Goal: Check status

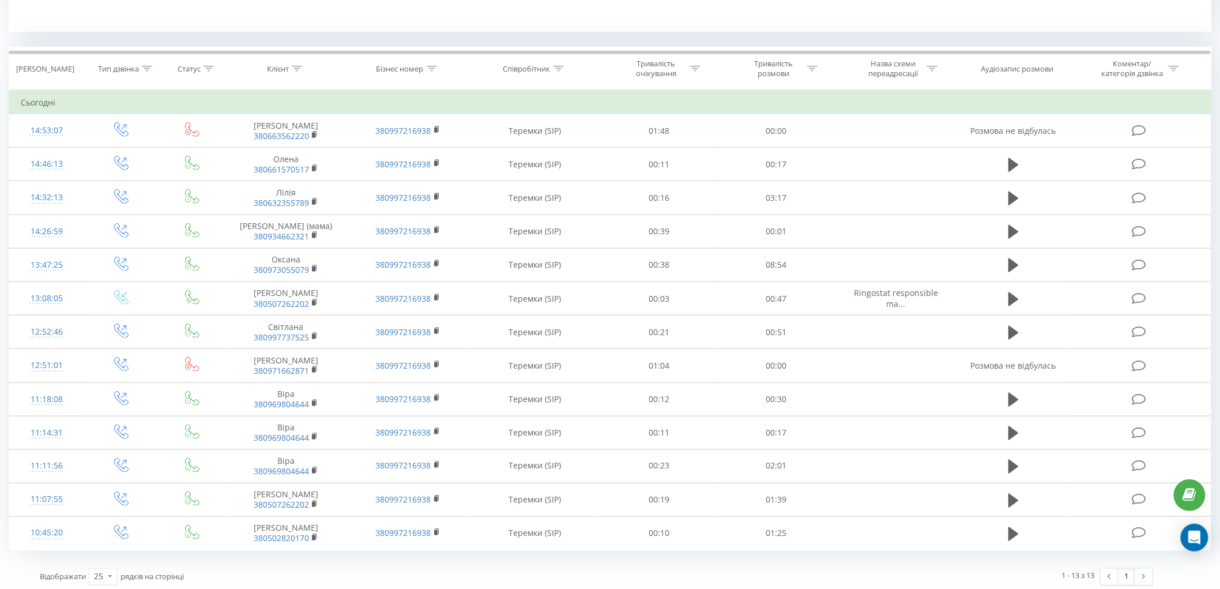
scroll to position [456, 0]
